Goal: Complete application form

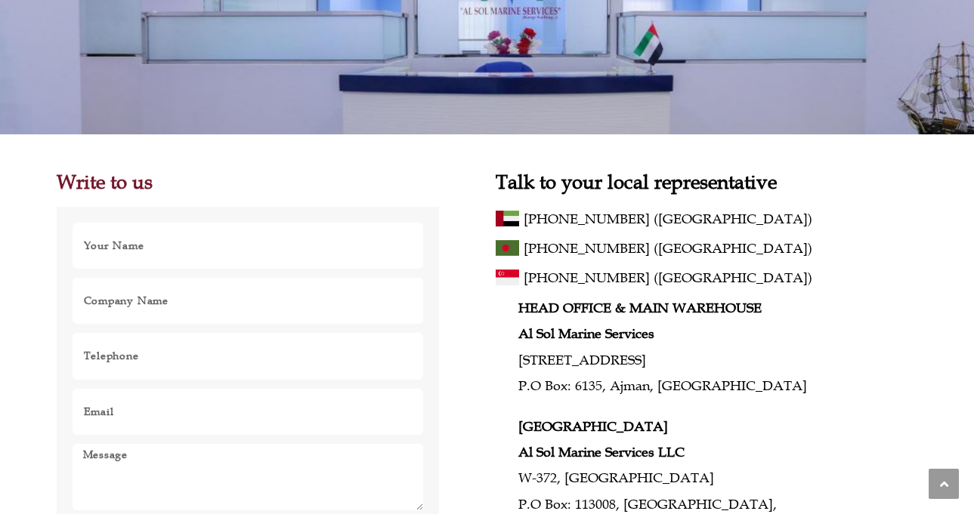
scroll to position [184, 0]
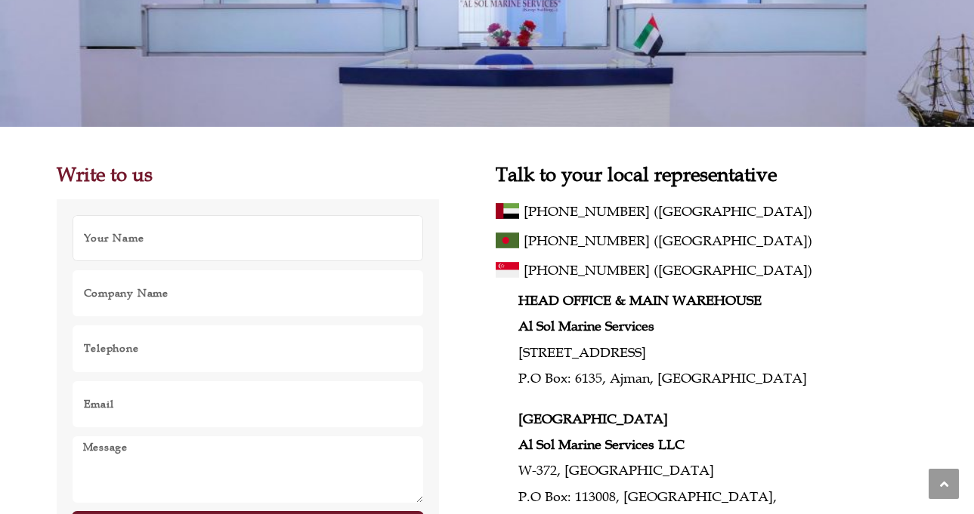
click at [279, 248] on input "Name" at bounding box center [248, 239] width 353 height 48
type input "[PERSON_NAME]"
type input "VALGES"
type input "[PHONE_NUMBER]"
type input "[EMAIL_ADDRESS][DOMAIN_NAME]"
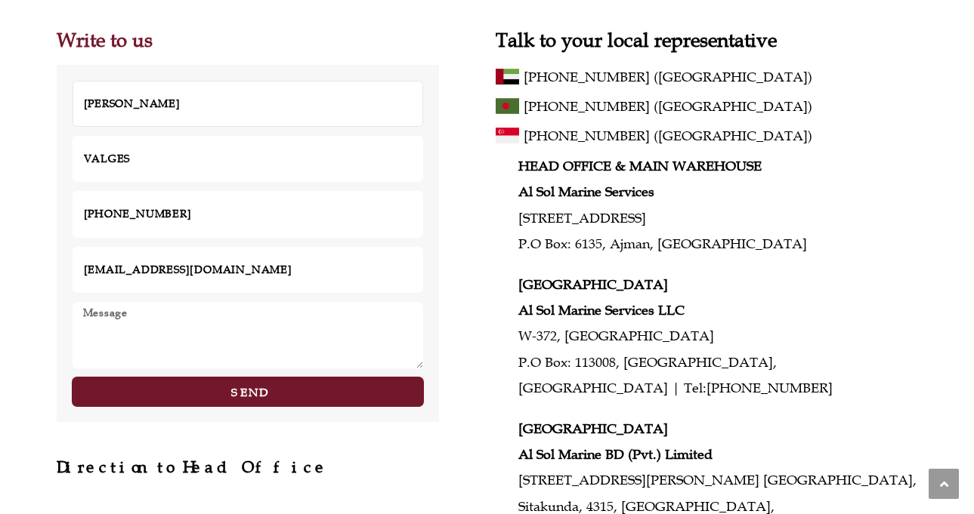
scroll to position [345, 0]
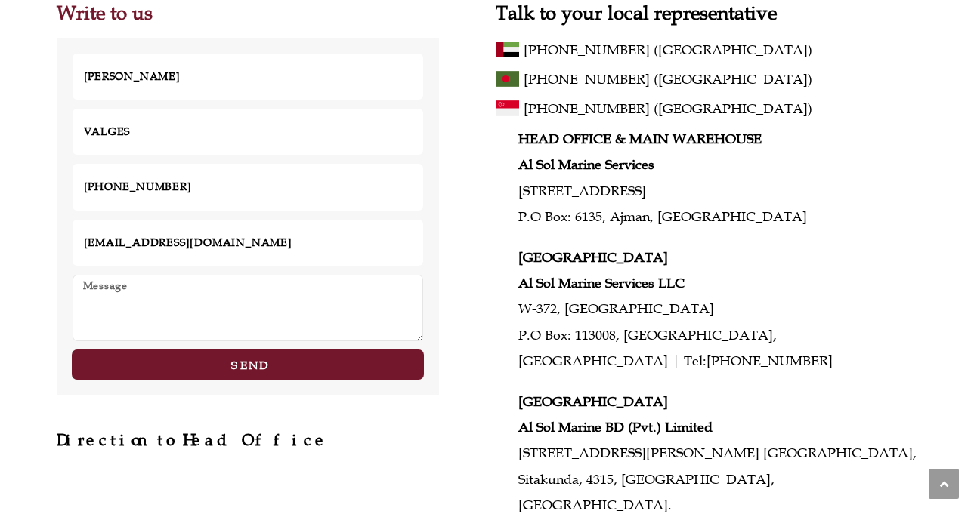
click at [264, 289] on textarea "Message" at bounding box center [248, 308] width 353 height 68
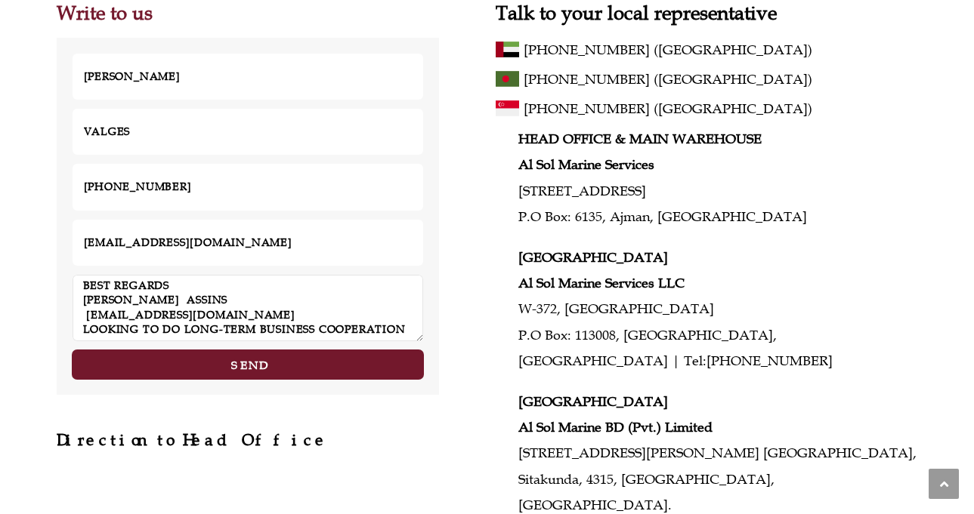
scroll to position [469, 0]
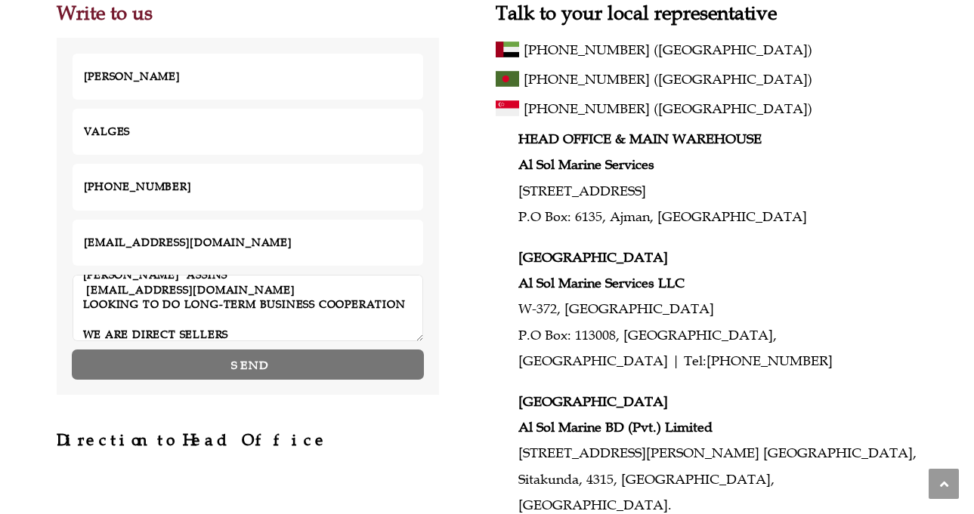
type textarea "VALGES [DOMAIN_NAME] SPANISH BUSINESS GROUP PARTNERSHIP EUROPEAN HOLDING WE ARE…"
click at [261, 374] on button "Send" at bounding box center [248, 365] width 353 height 30
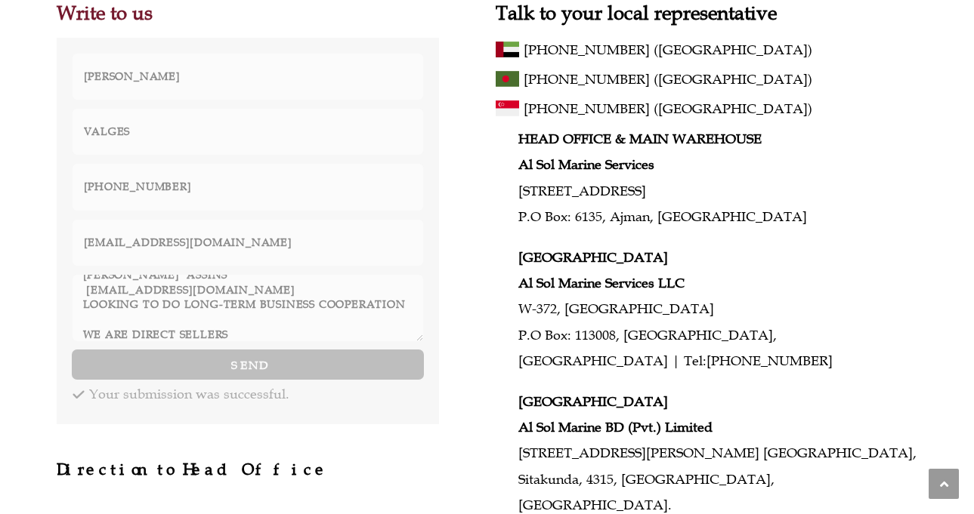
scroll to position [0, 0]
